Goal: Task Accomplishment & Management: Use online tool/utility

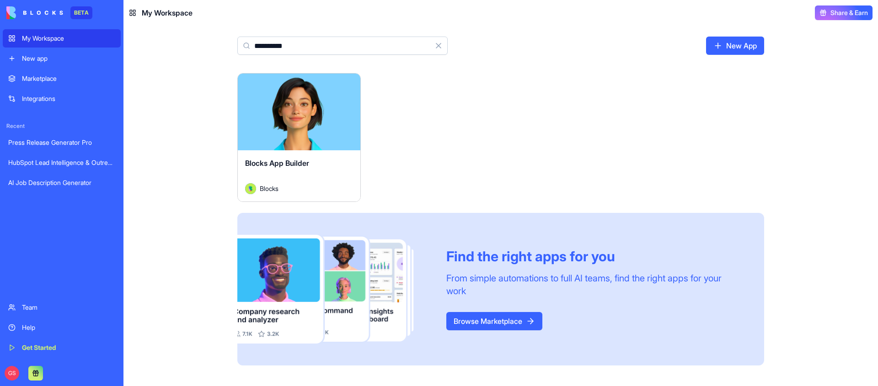
type input "**********"
click at [305, 109] on button "Launch" at bounding box center [299, 112] width 69 height 18
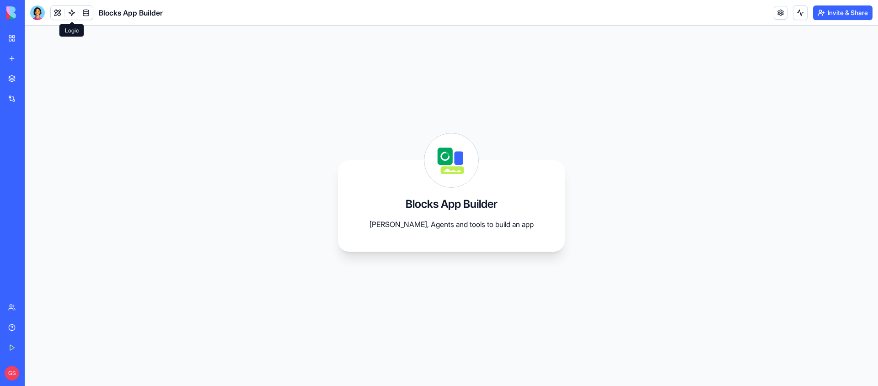
click at [69, 8] on link at bounding box center [72, 13] width 14 height 14
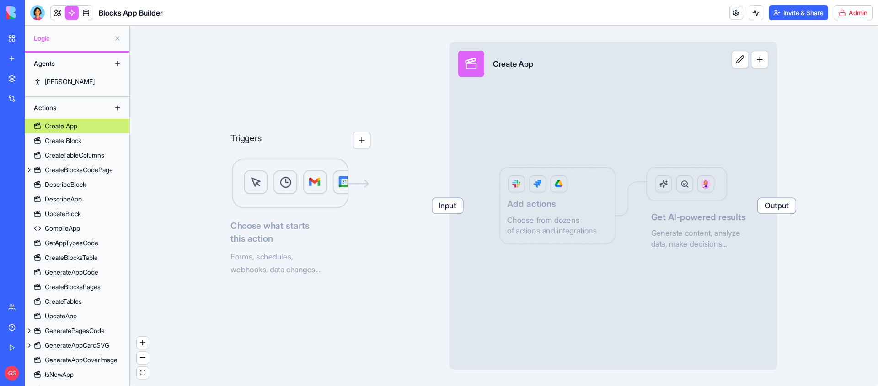
click at [868, 15] on html "BETA My Workspace New app Marketplace Integrations Recent Press Release Generat…" at bounding box center [439, 193] width 878 height 386
click at [827, 80] on span "Switch to old builder" at bounding box center [834, 81] width 59 height 9
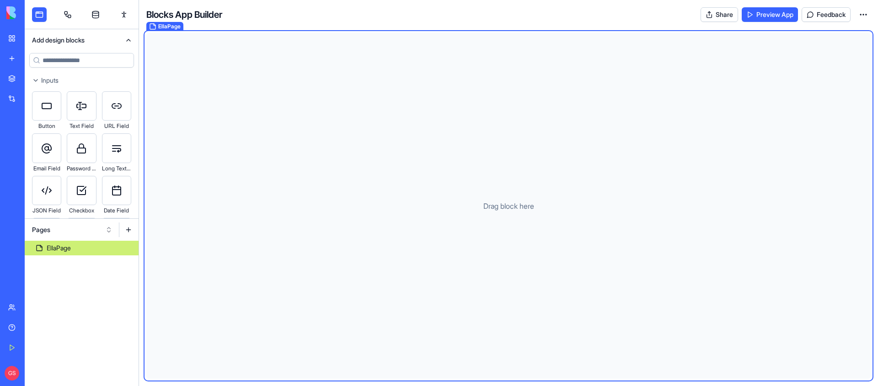
click at [62, 15] on link at bounding box center [67, 14] width 15 height 15
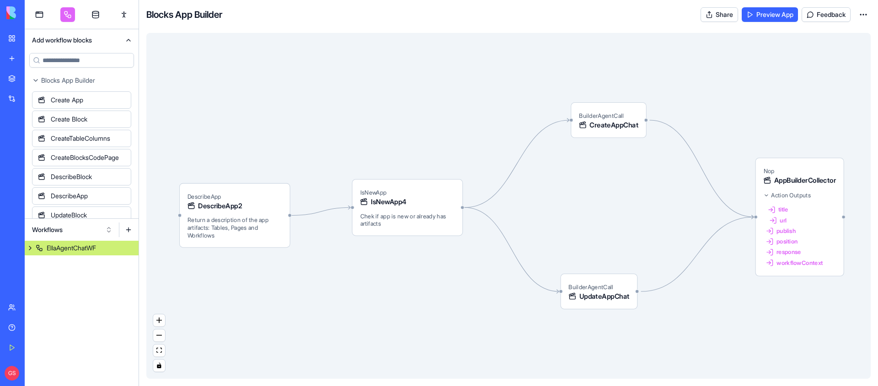
click at [92, 238] on div "Workflows" at bounding box center [82, 230] width 114 height 22
click at [89, 228] on button "Workflows" at bounding box center [72, 230] width 90 height 15
click at [67, 280] on div "Actions" at bounding box center [72, 278] width 87 height 15
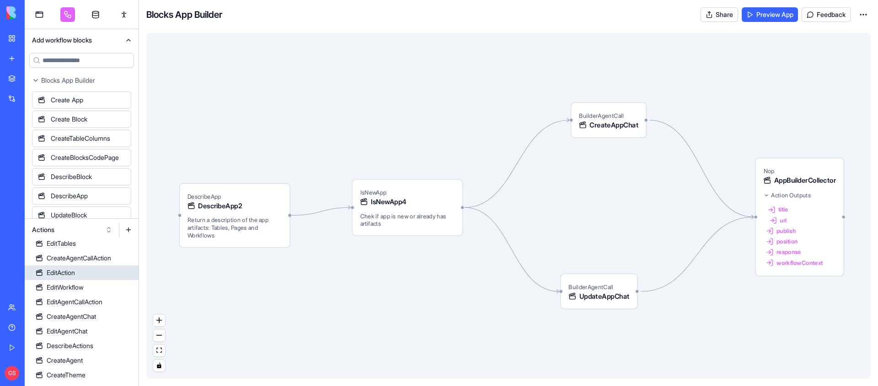
scroll to position [393, 0]
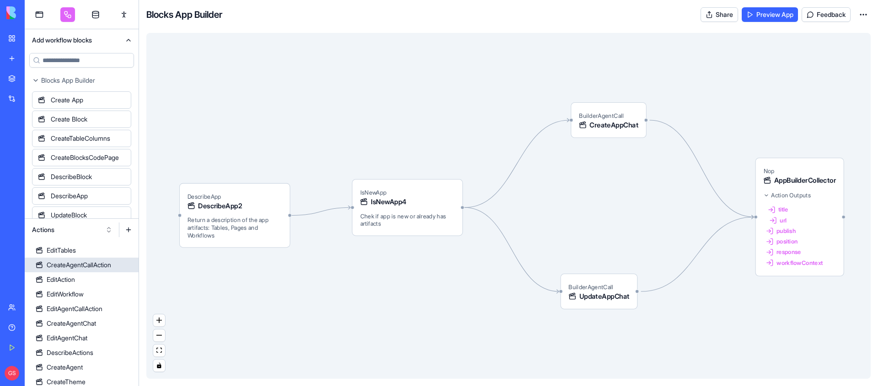
click at [92, 265] on div "CreateAgentCallAction" at bounding box center [79, 265] width 64 height 9
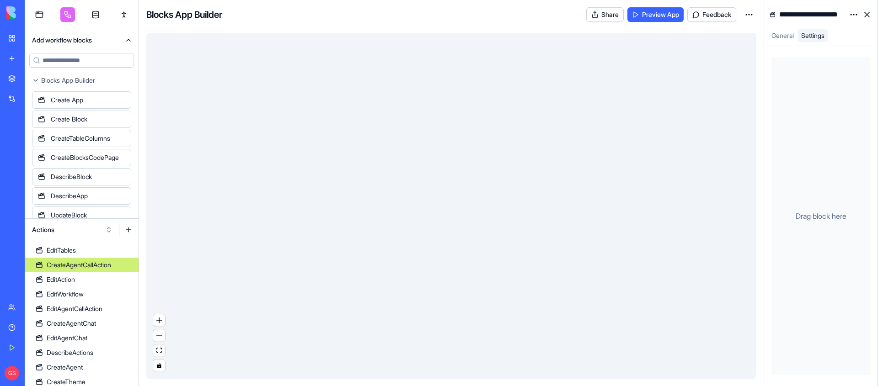
scroll to position [344, 0]
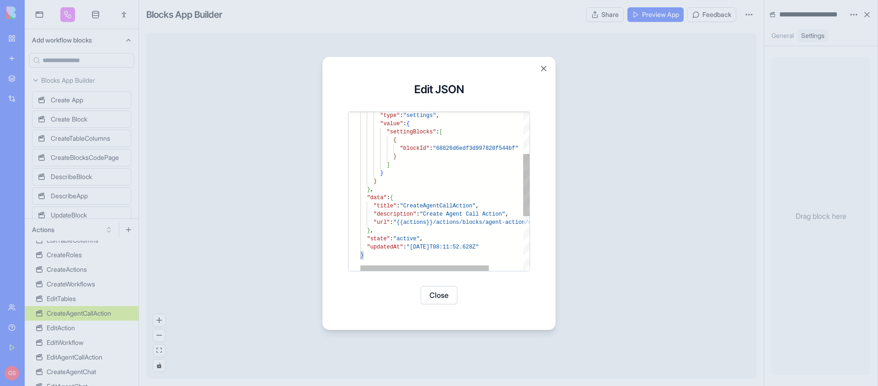
type textarea "**********"
click at [473, 221] on div ""description" : "Create Agent Call Action" , "url" : "{{actions}}/actions/block…" at bounding box center [467, 208] width 214 height 406
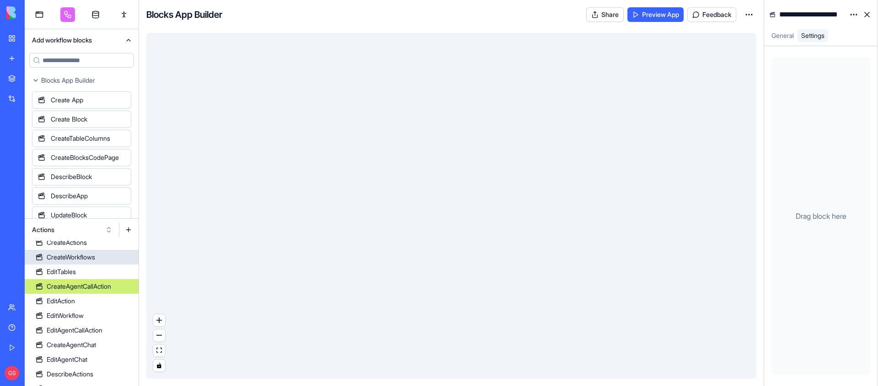
scroll to position [377, 0]
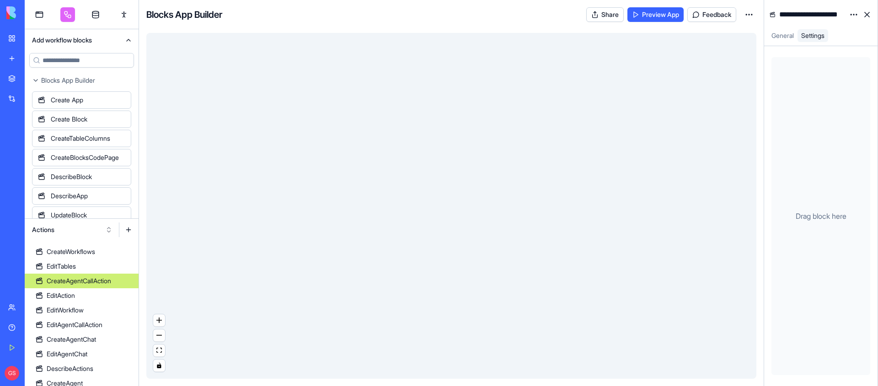
click at [124, 229] on button at bounding box center [128, 230] width 15 height 15
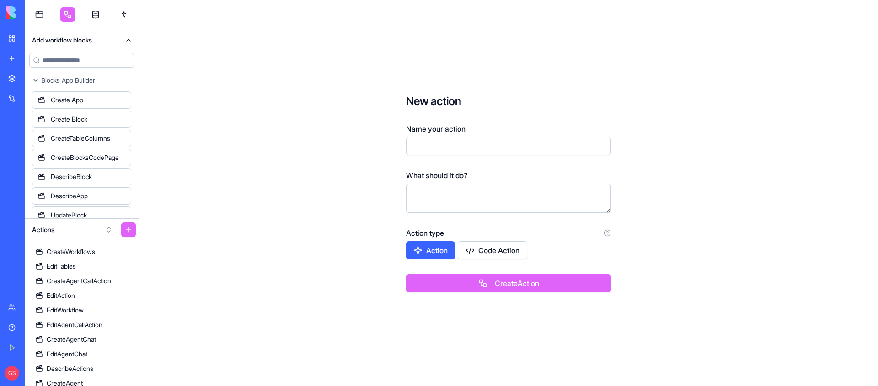
click at [477, 145] on input "Name your action" at bounding box center [508, 146] width 205 height 18
type input "**********"
click at [501, 280] on button "Create Action" at bounding box center [508, 283] width 205 height 18
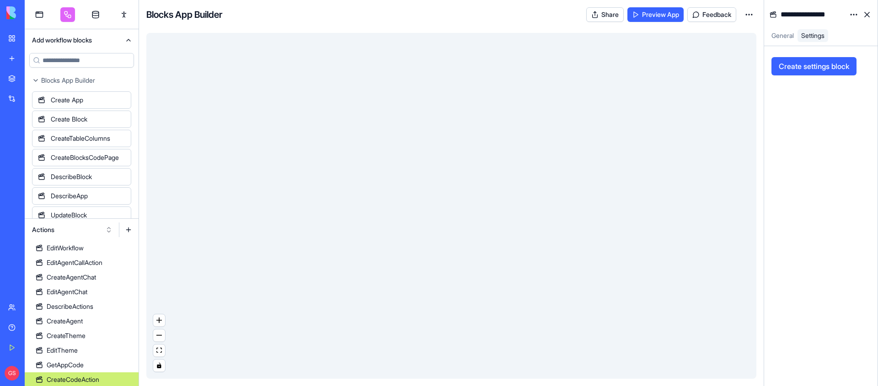
scroll to position [440, 0]
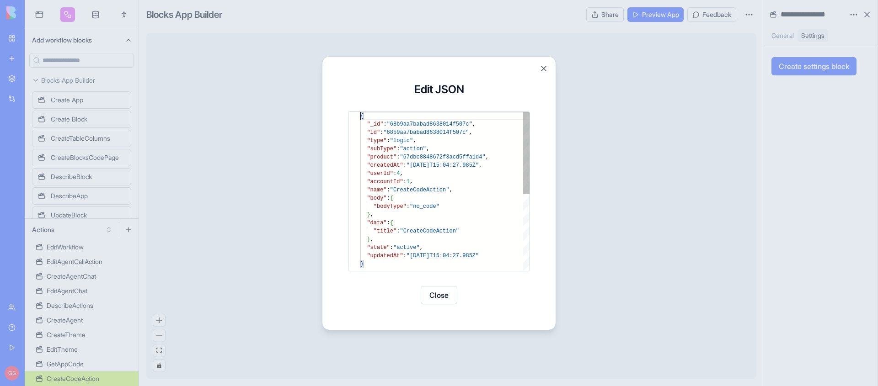
click at [487, 205] on div "{ "_id" : "68b9aa7babad8638014f507c" , "id" : "68b9aa7babad8638014f507c" , "typ…" at bounding box center [444, 265] width 169 height 307
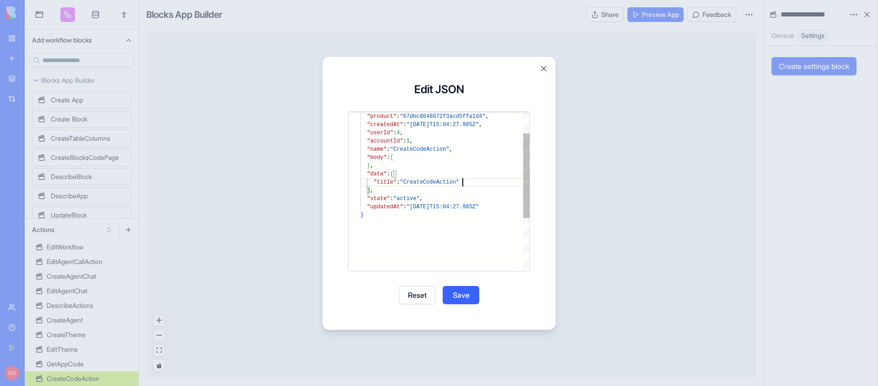
click at [494, 182] on div ""subType" : "action" , "product" : "67dbc8848672f3acd5ffa1d4" , "createdAt" : "…" at bounding box center [444, 220] width 169 height 299
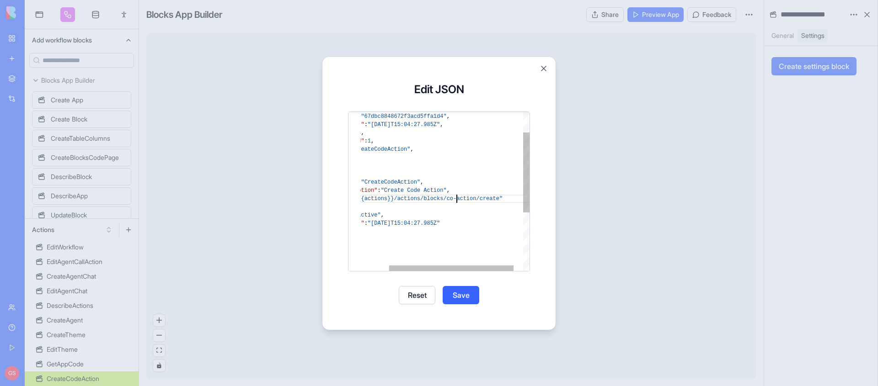
scroll to position [41, 142]
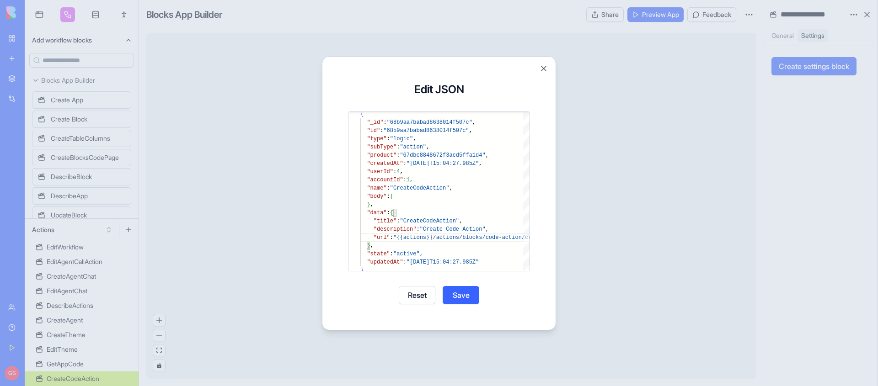
click at [459, 294] on button "Save" at bounding box center [460, 295] width 37 height 18
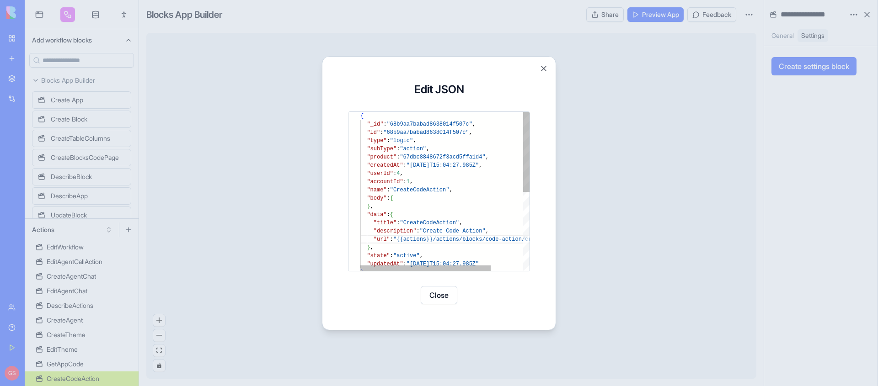
click at [438, 131] on div ""product" : "67dbc8848672f3acd5ffa1d4" , "createdAt" : "[DATE]T15:04:27.985Z" ,…" at bounding box center [465, 269] width 211 height 315
type textarea "**********"
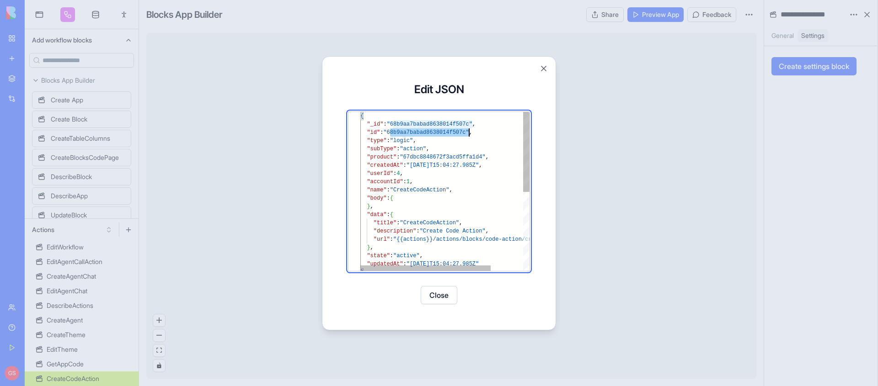
click at [438, 131] on div ""product" : "67dbc8848672f3acd5ffa1d4" , "createdAt" : "[DATE]T15:04:27.985Z" ,…" at bounding box center [465, 269] width 211 height 315
click at [443, 302] on button "Close" at bounding box center [439, 295] width 37 height 18
